Goal: Task Accomplishment & Management: Manage account settings

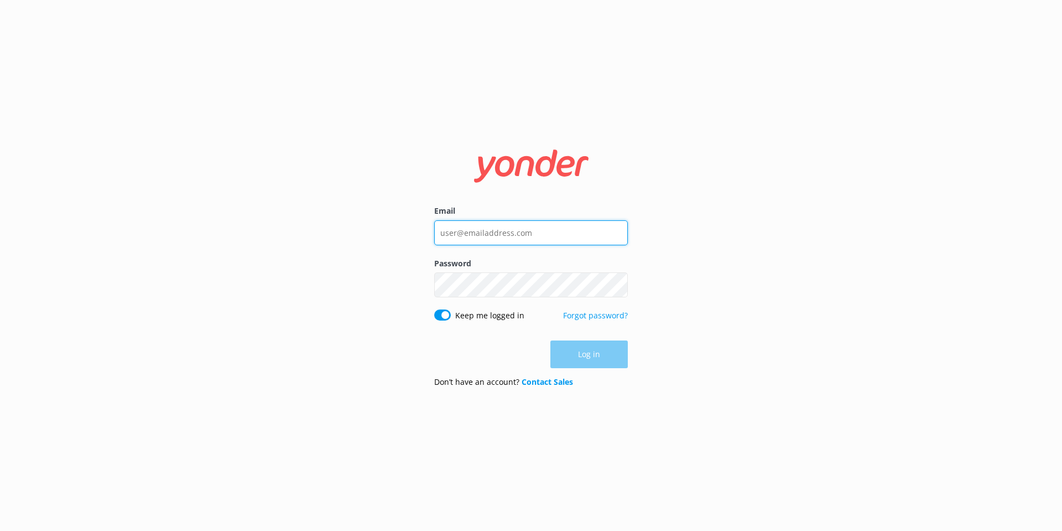
type input "[EMAIL_ADDRESS][DOMAIN_NAME]"
click at [600, 350] on div "Log in" at bounding box center [531, 354] width 194 height 28
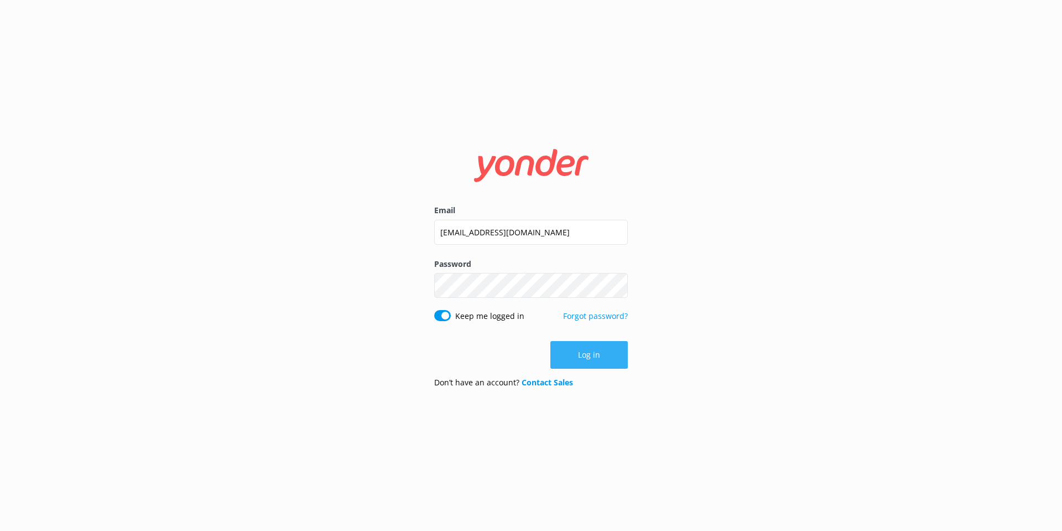
click at [615, 350] on button "Log in" at bounding box center [589, 355] width 77 height 28
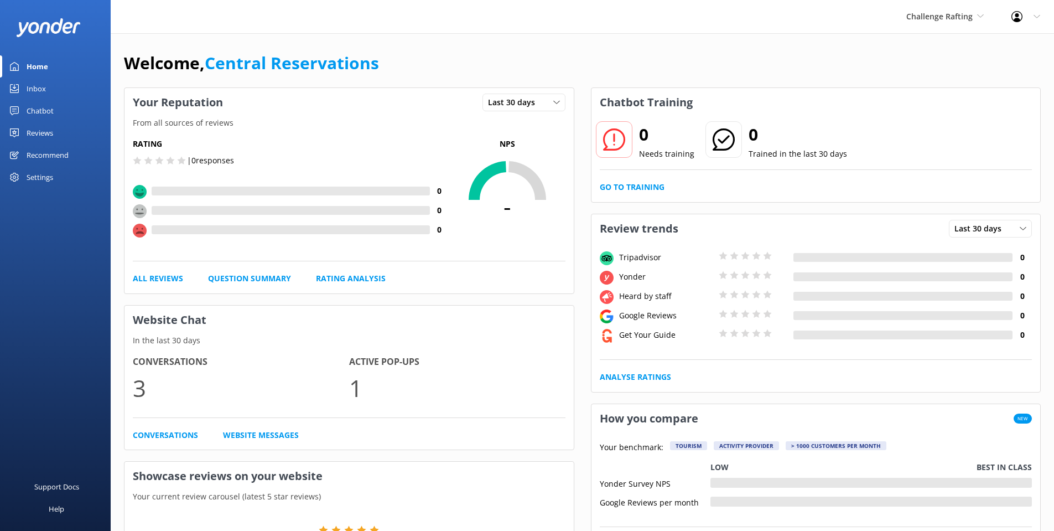
click at [34, 87] on div "Inbox" at bounding box center [36, 88] width 19 height 22
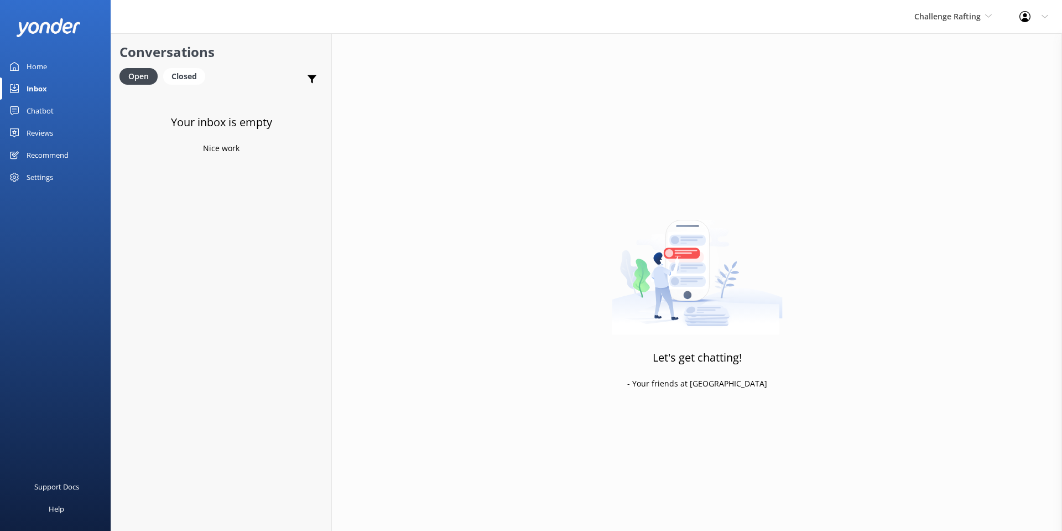
click at [967, 8] on div "Challenge Rafting Milford Sound Scenic Flights The Helicopter Line Glacier Heli…" at bounding box center [953, 16] width 105 height 33
click at [970, 51] on link "Milford Sound Scenic Flights" at bounding box center [956, 46] width 111 height 27
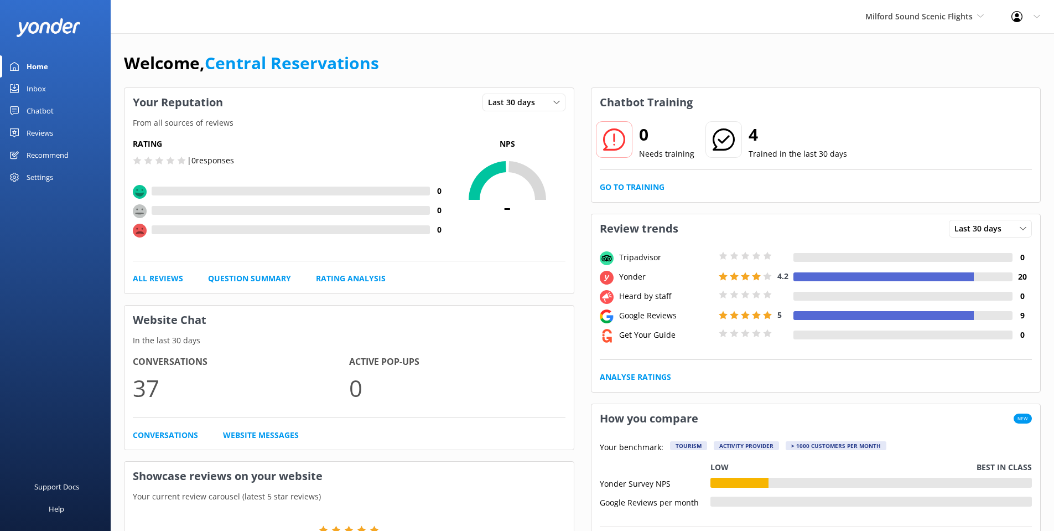
click at [46, 83] on link "Inbox" at bounding box center [55, 88] width 111 height 22
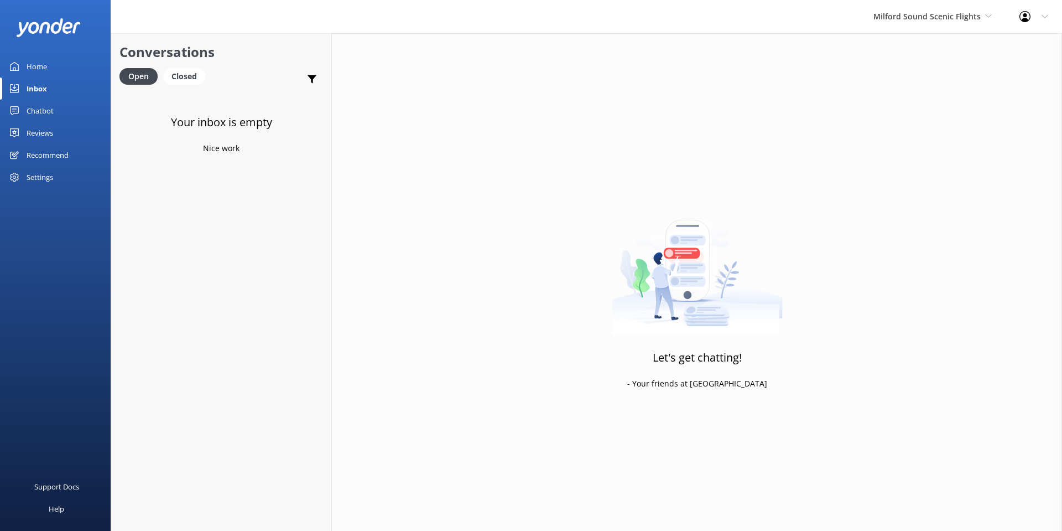
click at [934, 6] on div "Milford Sound Scenic Flights [GEOGRAPHIC_DATA] Scenic Flights The Helicopter Li…" at bounding box center [933, 16] width 146 height 33
click at [947, 70] on link "The Helicopter Line" at bounding box center [915, 73] width 111 height 27
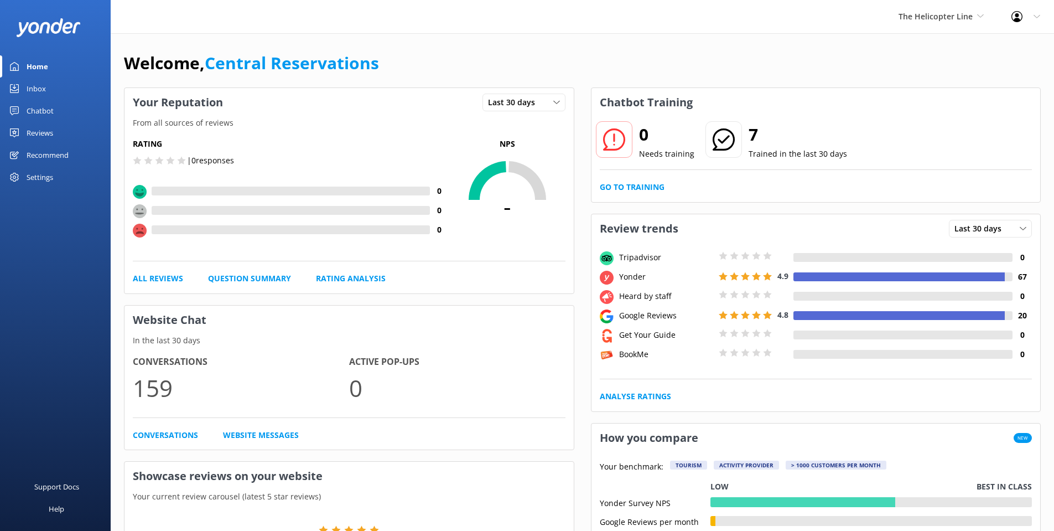
click at [37, 89] on div "Inbox" at bounding box center [36, 88] width 19 height 22
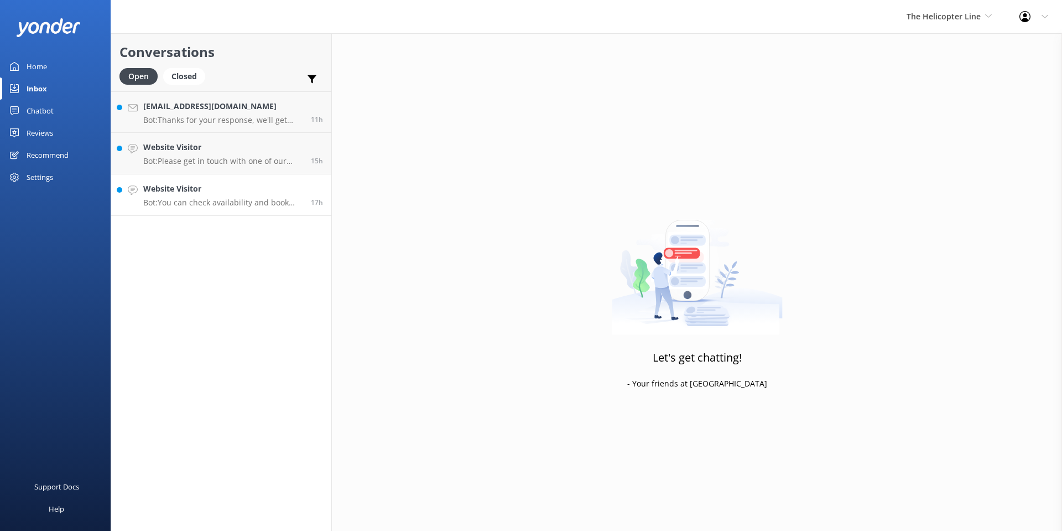
click at [235, 207] on p "Bot: You can check availability and book the Tasman Glacier Heli Hike online at…" at bounding box center [222, 203] width 159 height 10
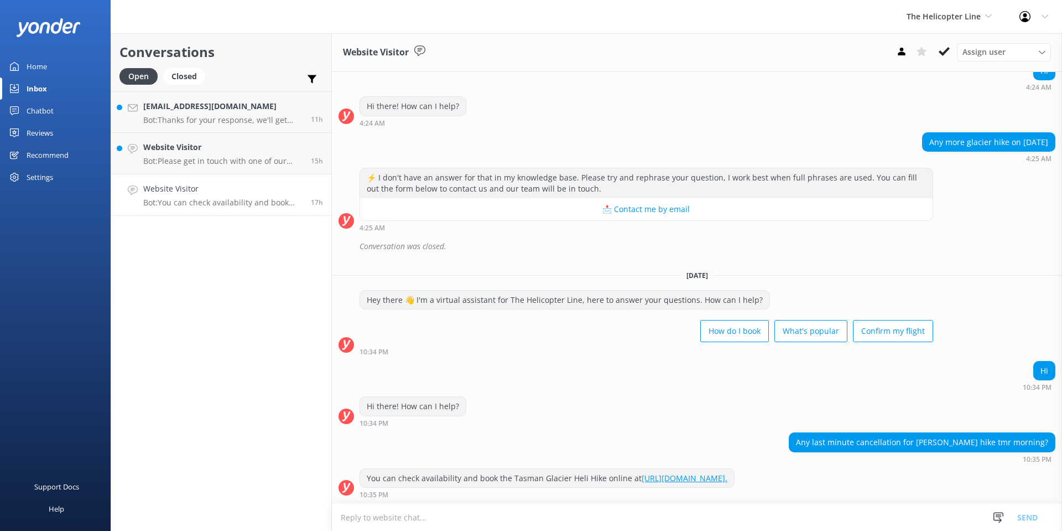
scroll to position [112, 0]
click at [944, 46] on icon at bounding box center [944, 51] width 11 height 11
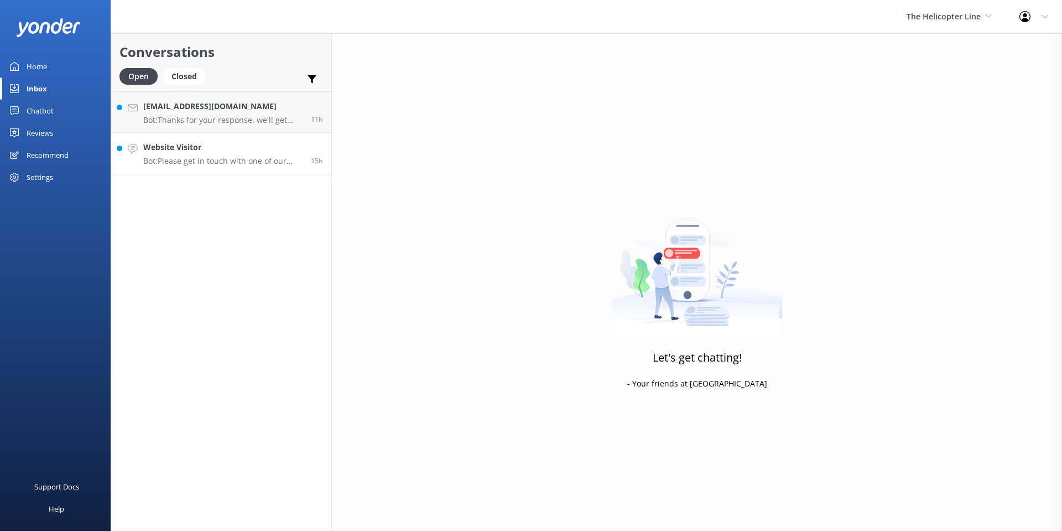
click at [228, 149] on h4 "Website Visitor" at bounding box center [222, 147] width 159 height 12
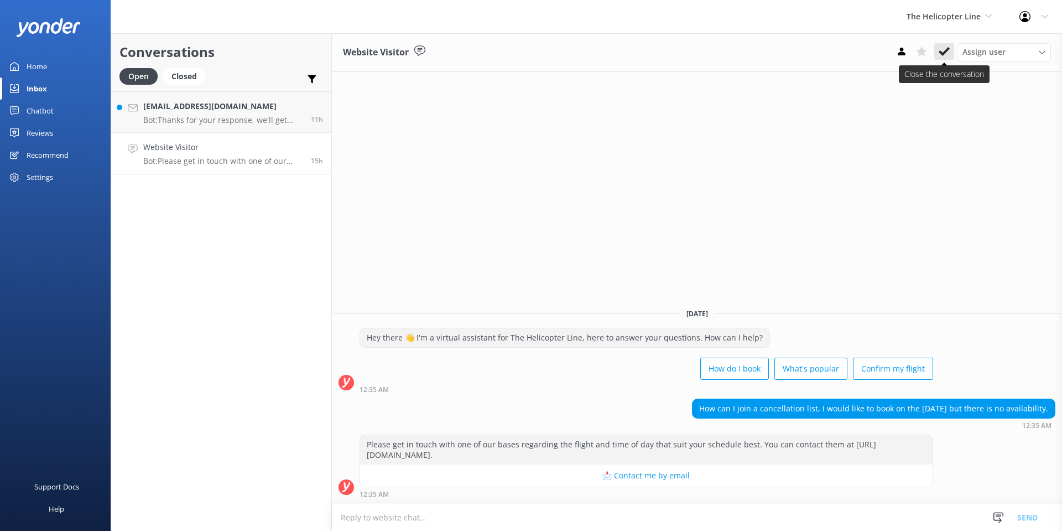
click at [937, 45] on button at bounding box center [945, 51] width 20 height 17
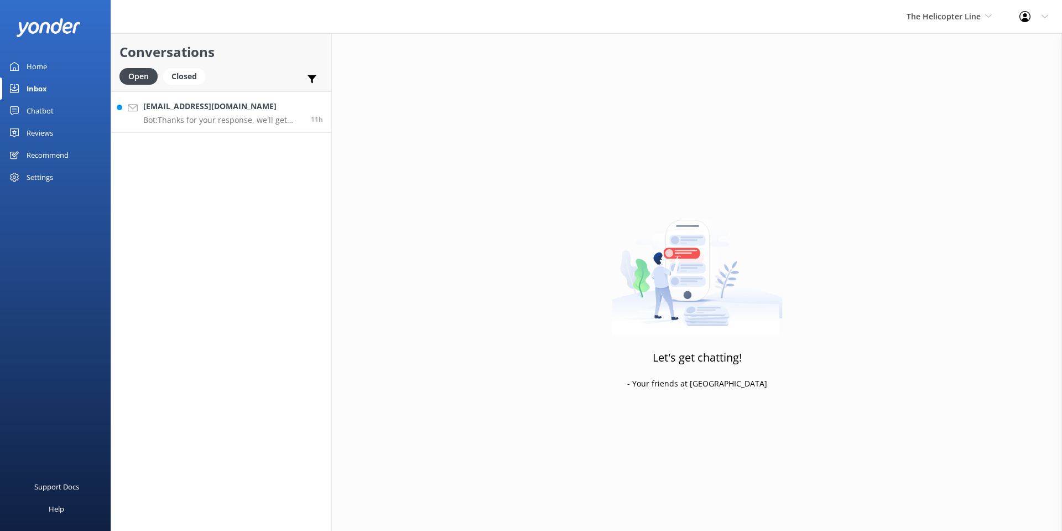
click at [188, 125] on p "Bot: Thanks for your response, we'll get back to you as soon as we can during o…" at bounding box center [222, 120] width 159 height 10
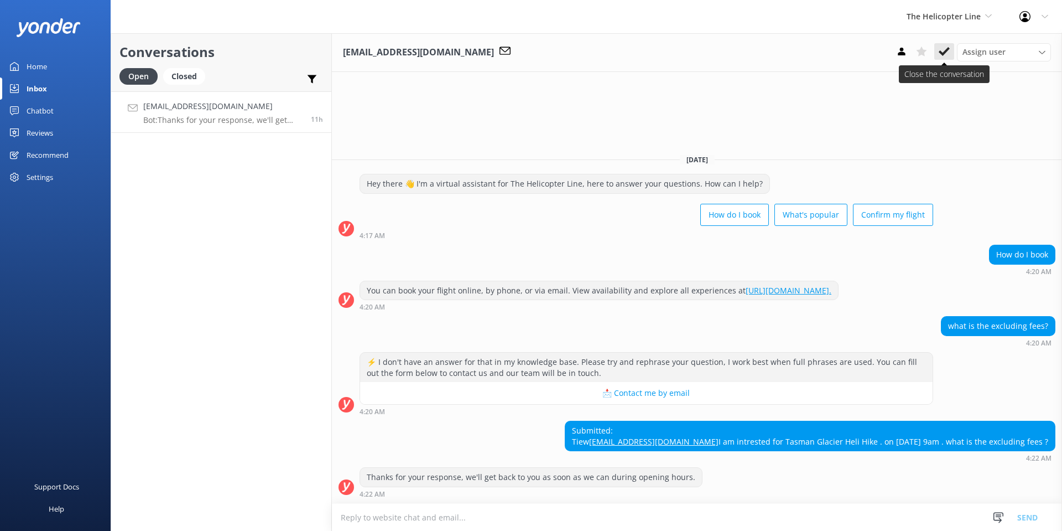
click at [944, 53] on use at bounding box center [944, 51] width 11 height 9
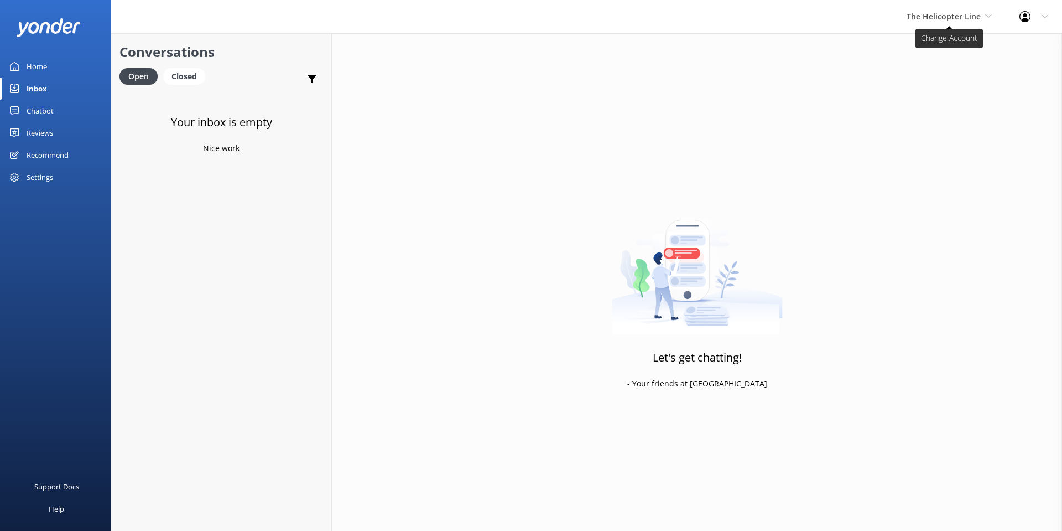
click at [943, 23] on span "The Helicopter Line" at bounding box center [949, 17] width 85 height 12
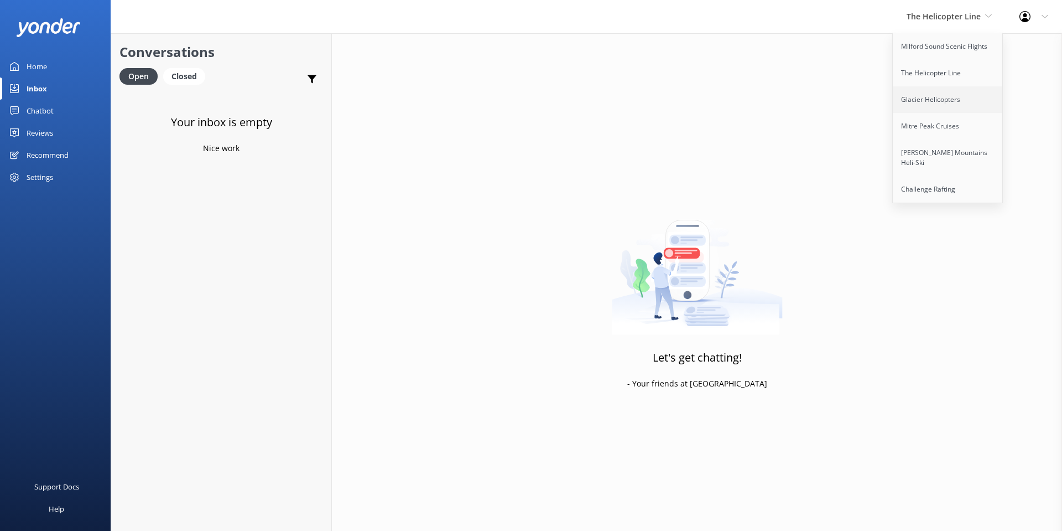
click at [951, 101] on link "Glacier Helicopters" at bounding box center [948, 99] width 111 height 27
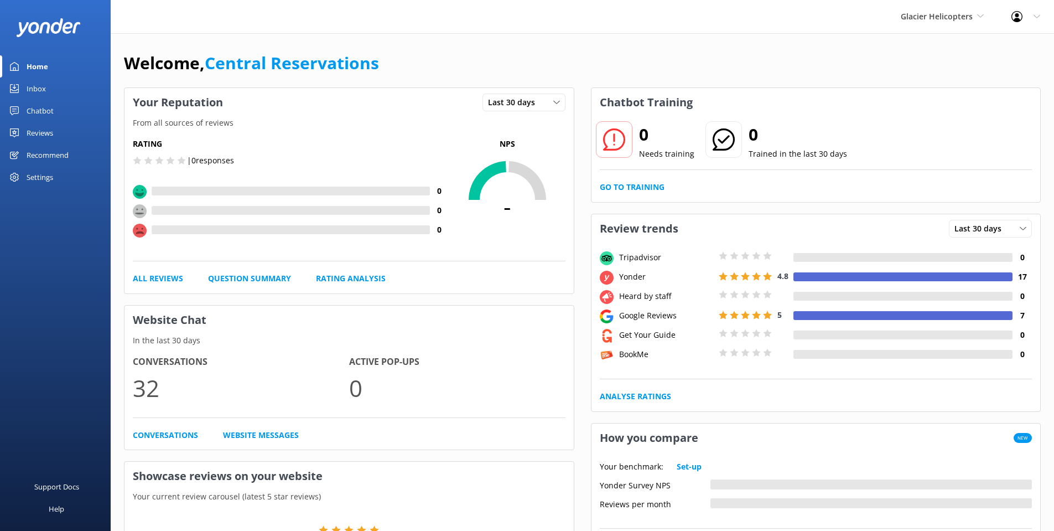
click at [42, 85] on div "Inbox" at bounding box center [36, 88] width 19 height 22
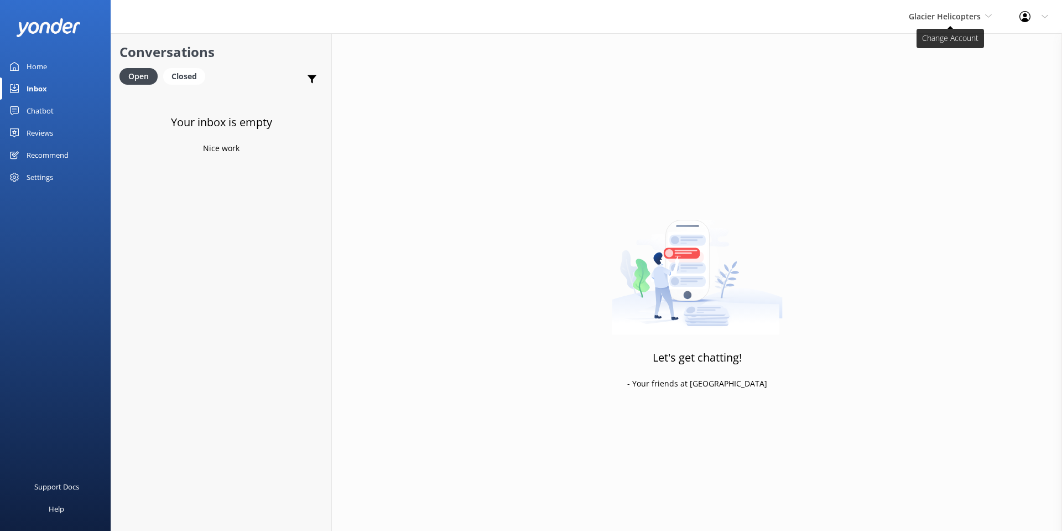
click at [920, 17] on span "Glacier Helicopters" at bounding box center [945, 16] width 72 height 11
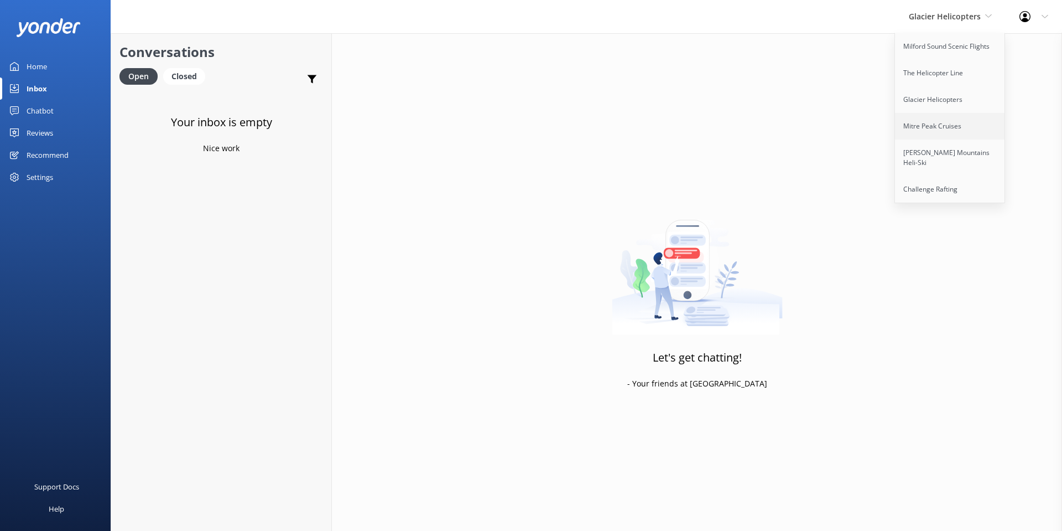
click at [939, 126] on link "Mitre Peak Cruises" at bounding box center [950, 126] width 111 height 27
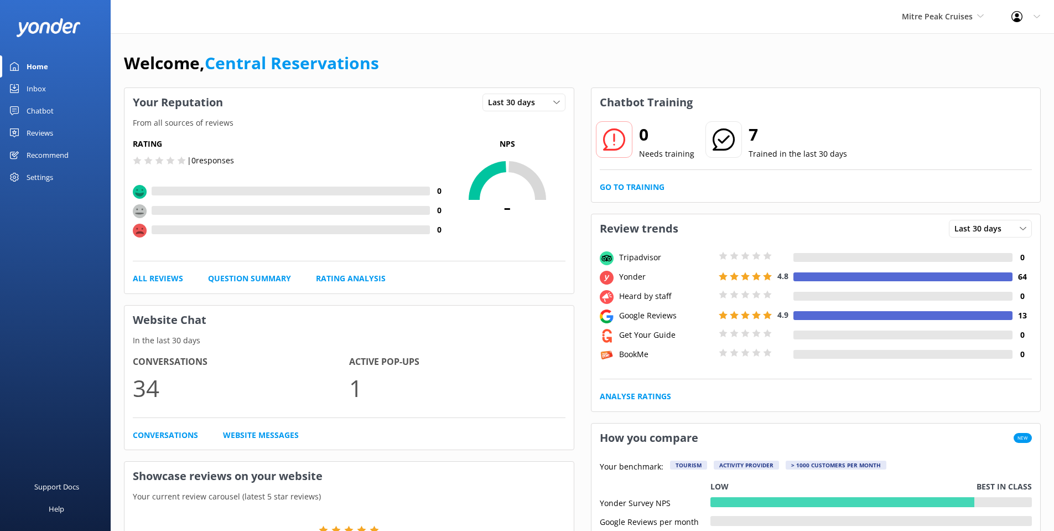
click at [33, 87] on div "Inbox" at bounding box center [36, 88] width 19 height 22
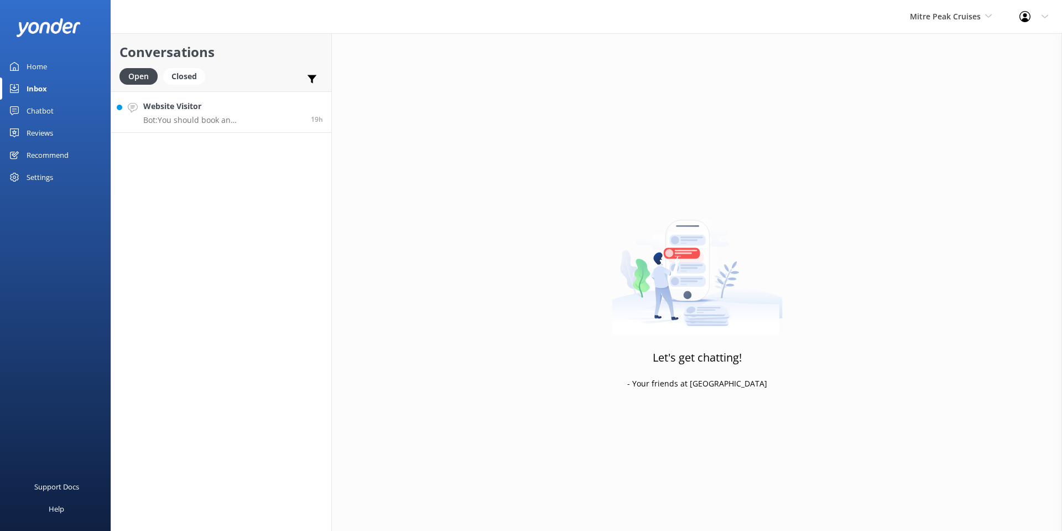
click at [247, 111] on h4 "Website Visitor" at bounding box center [222, 106] width 159 height 12
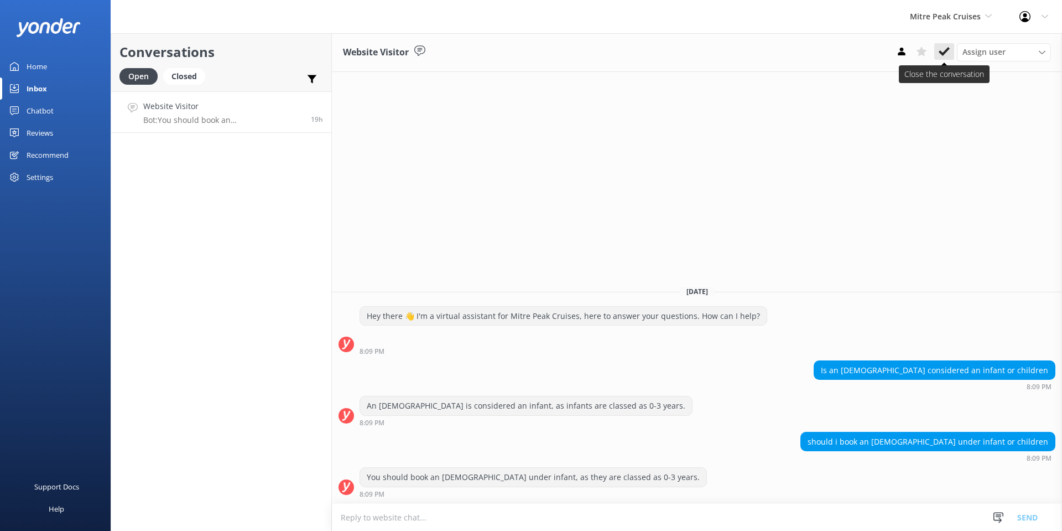
click at [942, 50] on icon at bounding box center [944, 51] width 11 height 11
click at [945, 23] on div "Mitre Peak Cruises Milford Sound Scenic Flights The Helicopter Line Glacier Hel…" at bounding box center [951, 16] width 110 height 33
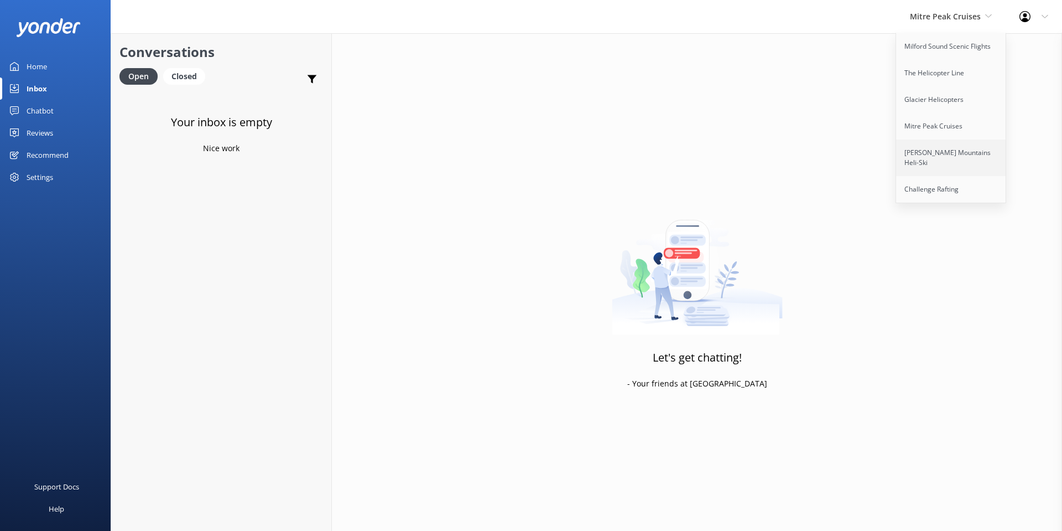
click at [958, 153] on link "[PERSON_NAME] Mountains Heli-Ski" at bounding box center [951, 157] width 111 height 37
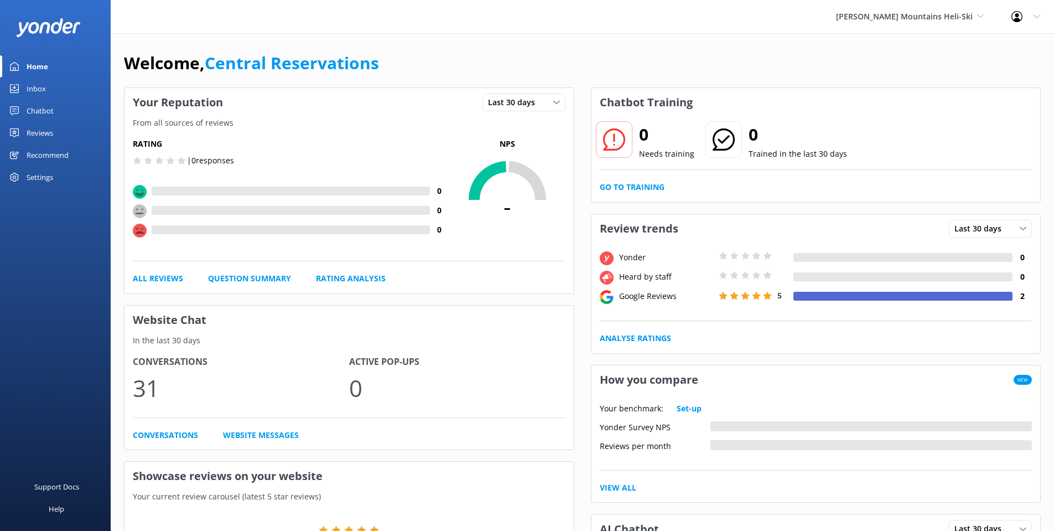
click at [35, 90] on div "Inbox" at bounding box center [36, 88] width 19 height 22
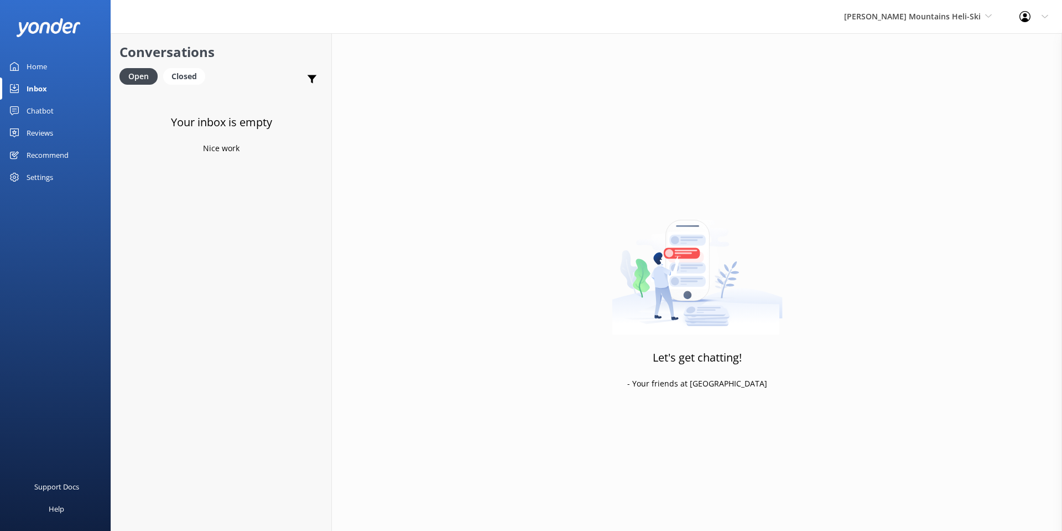
click at [962, 27] on div "[PERSON_NAME] Mountains Heli-Ski Milford Sound Scenic Flights The Helicopter Li…" at bounding box center [918, 16] width 175 height 33
click at [941, 123] on link "Mitre Peak Cruises" at bounding box center [886, 126] width 111 height 27
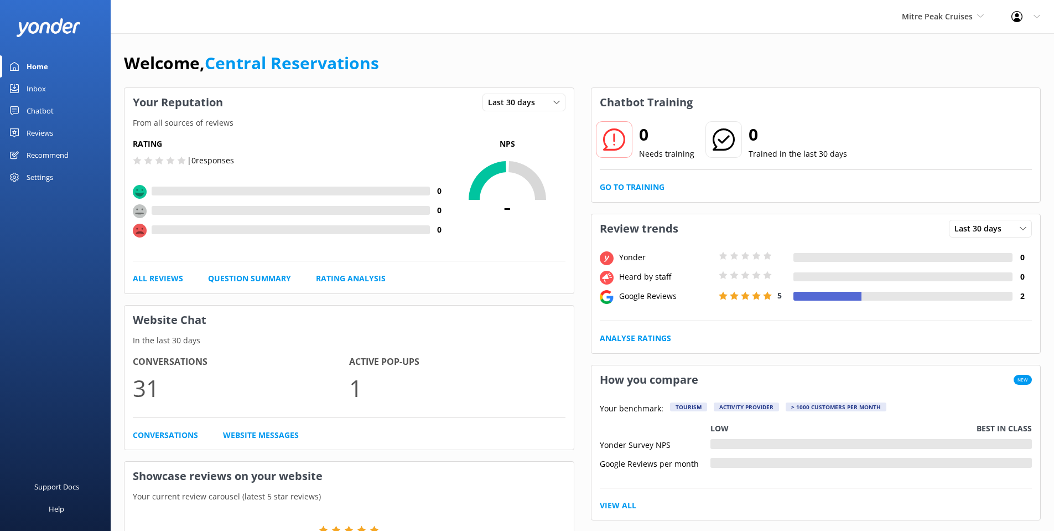
click at [951, 19] on span "Mitre Peak Cruises" at bounding box center [937, 16] width 71 height 11
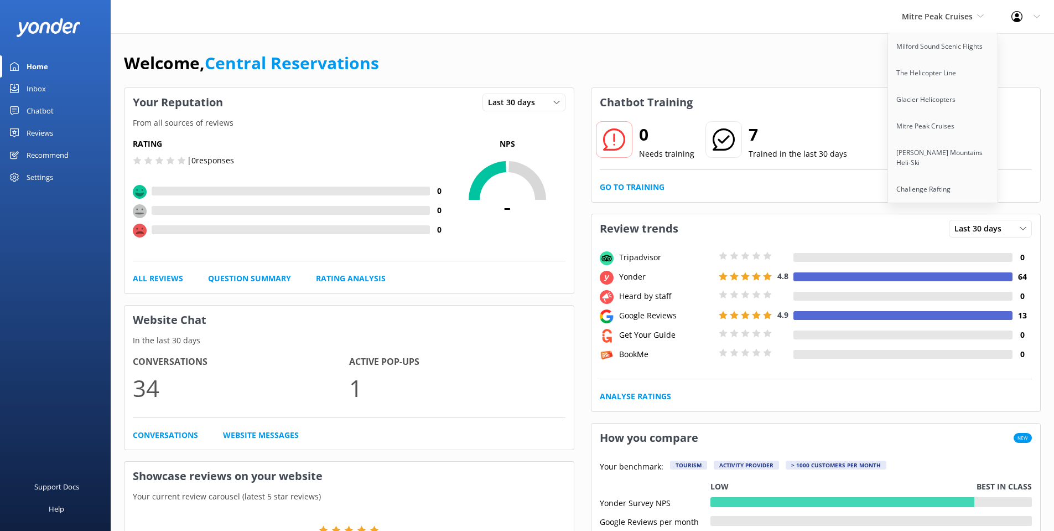
click at [8, 80] on link "Inbox" at bounding box center [55, 88] width 111 height 22
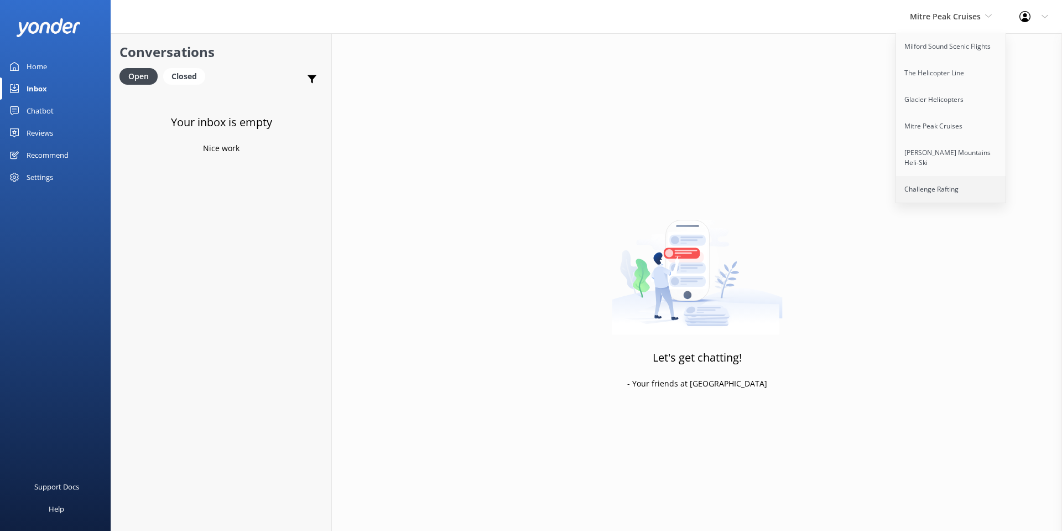
click at [948, 176] on link "Challenge Rafting" at bounding box center [951, 189] width 111 height 27
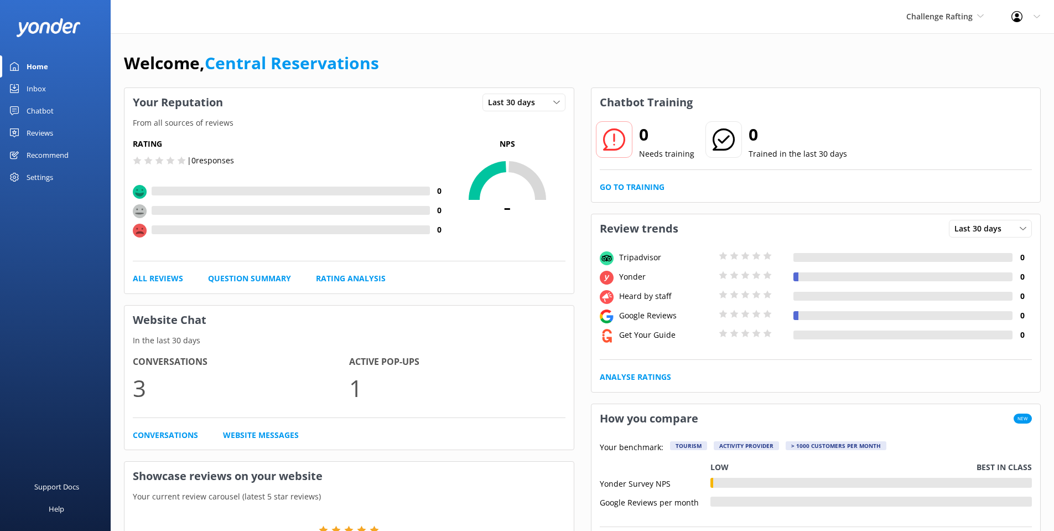
click at [31, 81] on div "Inbox" at bounding box center [36, 88] width 19 height 22
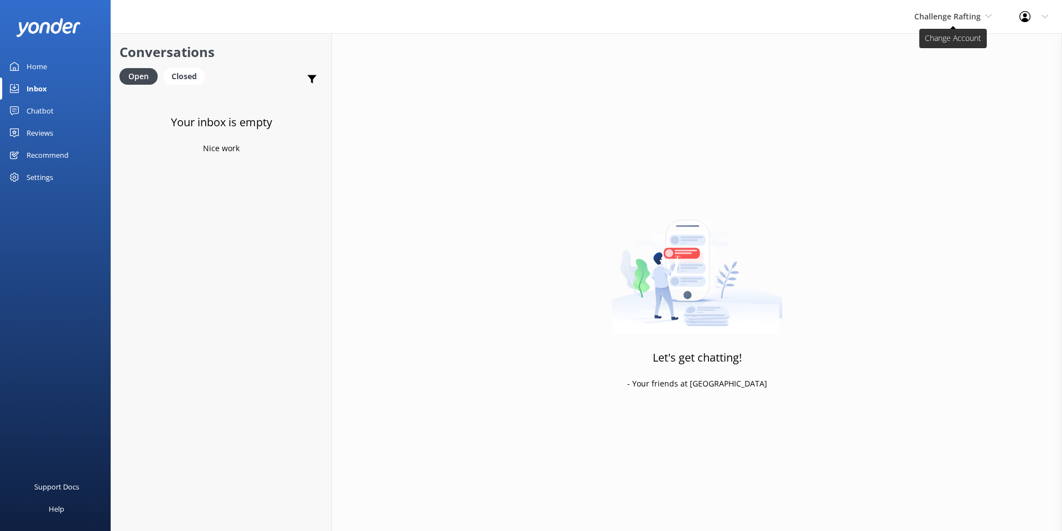
click at [977, 16] on span "Challenge Rafting" at bounding box center [948, 16] width 66 height 11
click at [554, 46] on div "Let's get chatting! - Your friends at [GEOGRAPHIC_DATA]" at bounding box center [697, 298] width 730 height 531
